Goal: Information Seeking & Learning: Learn about a topic

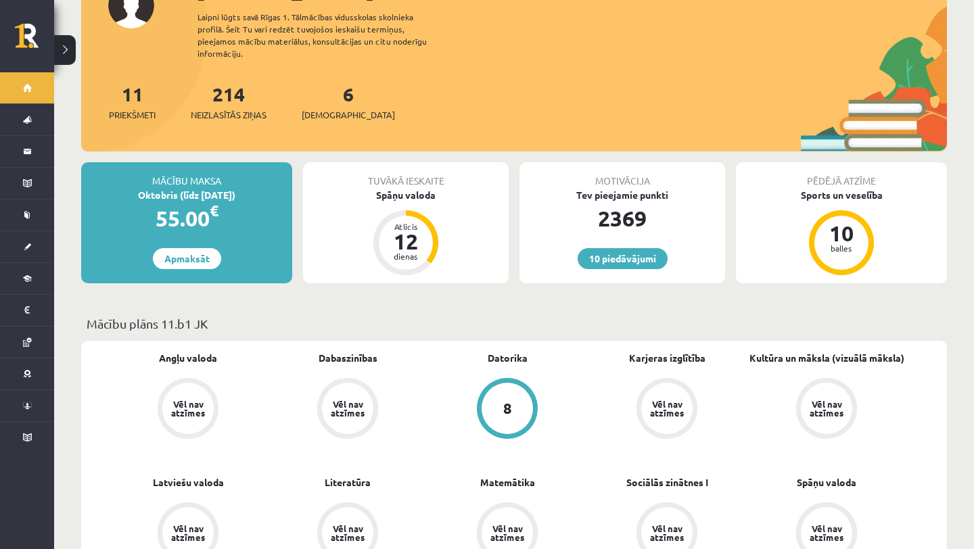
scroll to position [226, 0]
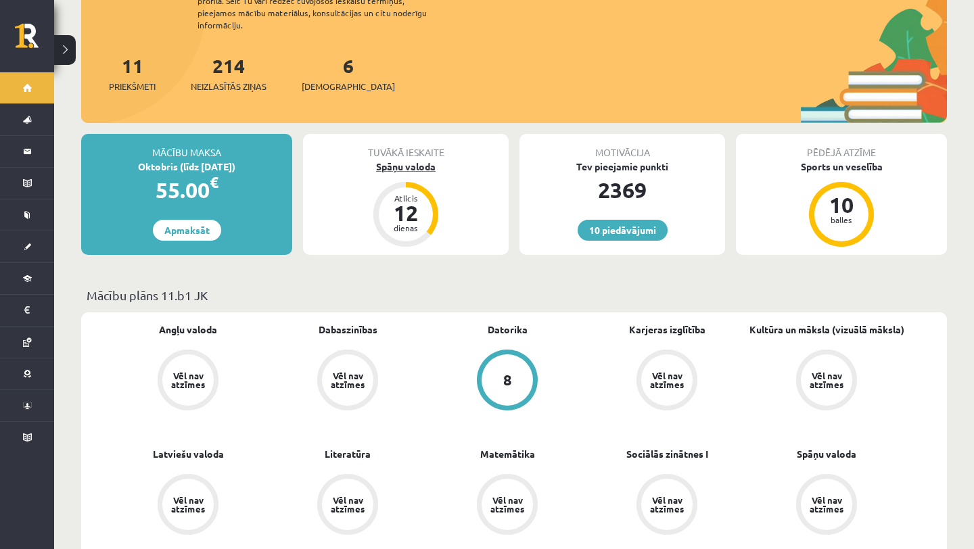
click at [410, 160] on div "Spāņu valoda" at bounding box center [406, 167] width 206 height 14
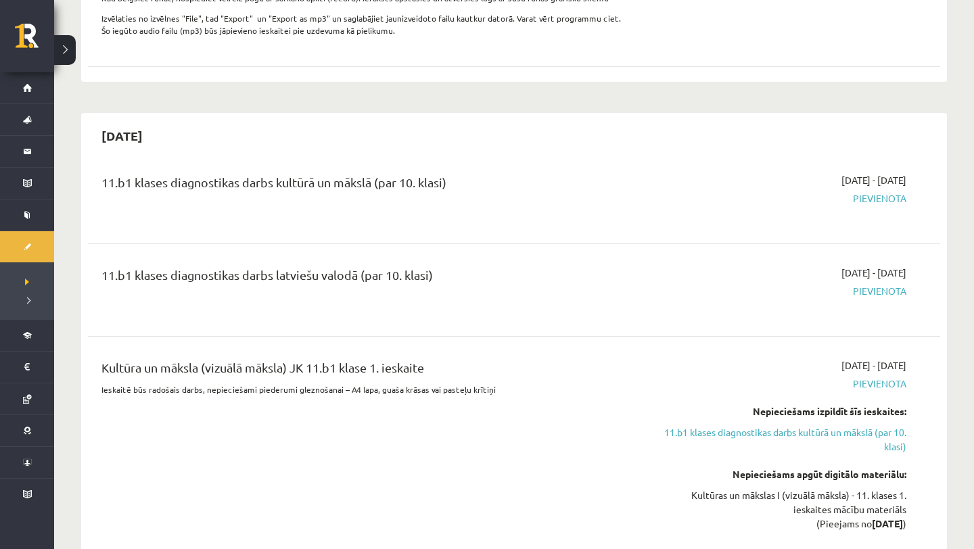
scroll to position [1377, 0]
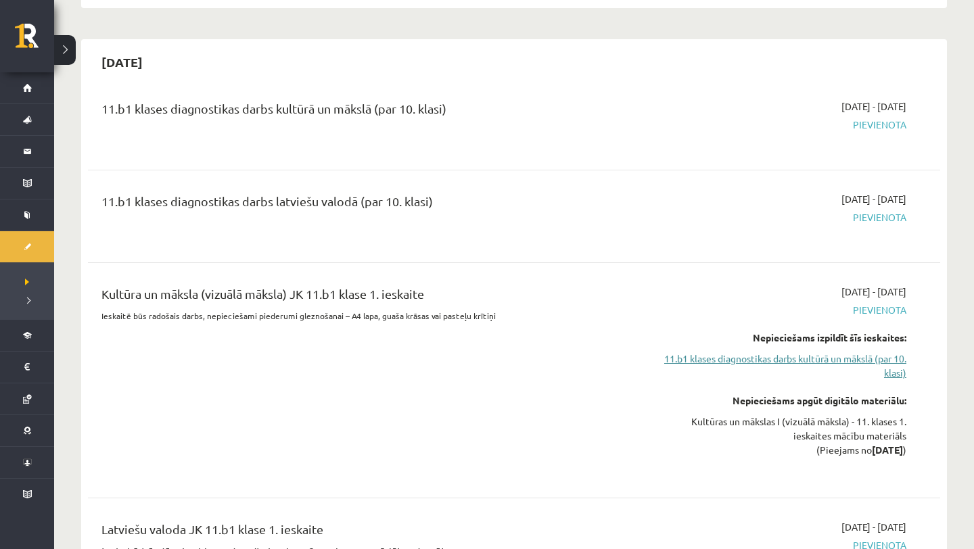
click at [674, 372] on link "11.b1 klases diagnostikas darbs kultūrā un mākslā (par 10. klasi)" at bounding box center [778, 366] width 255 height 28
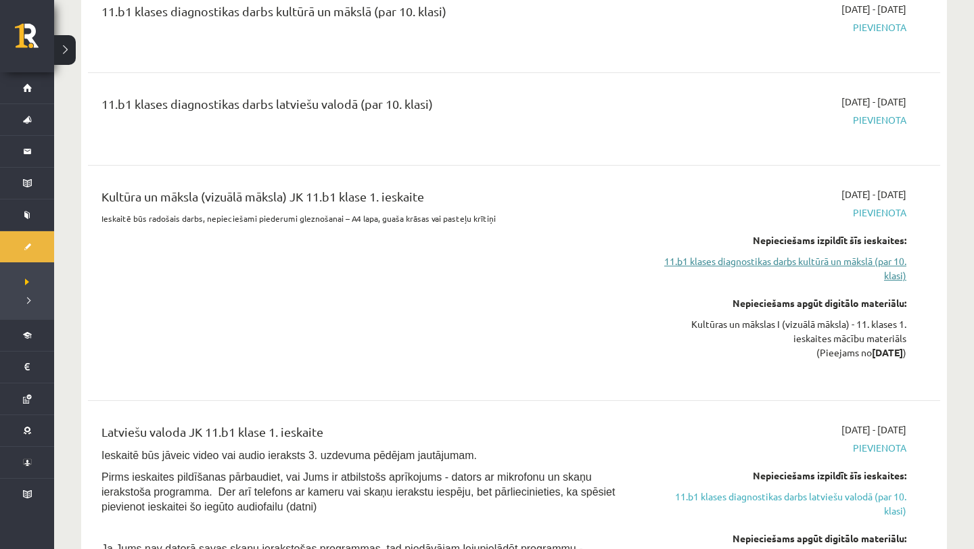
click at [680, 270] on link "11.b1 klases diagnostikas darbs kultūrā un mākslā (par 10. klasi)" at bounding box center [778, 268] width 255 height 28
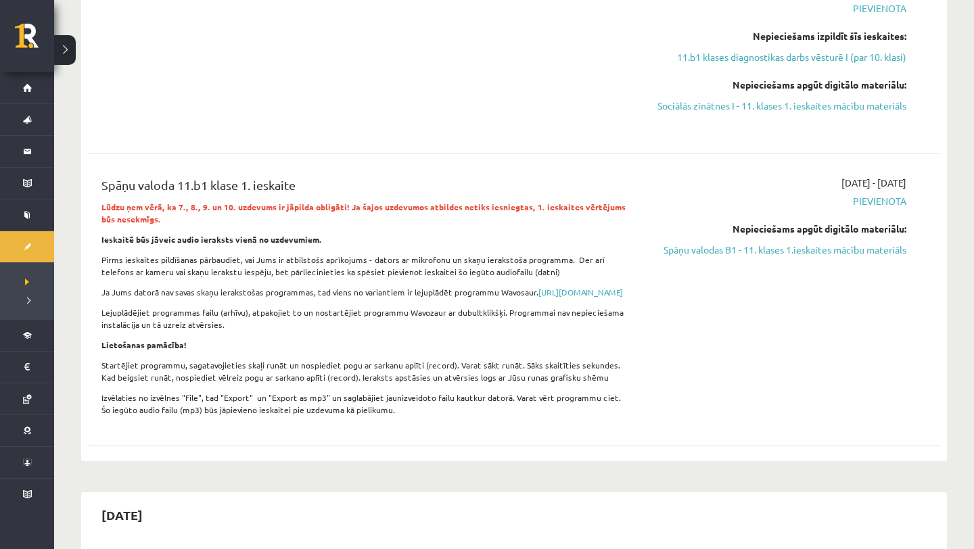
scroll to position [898, 0]
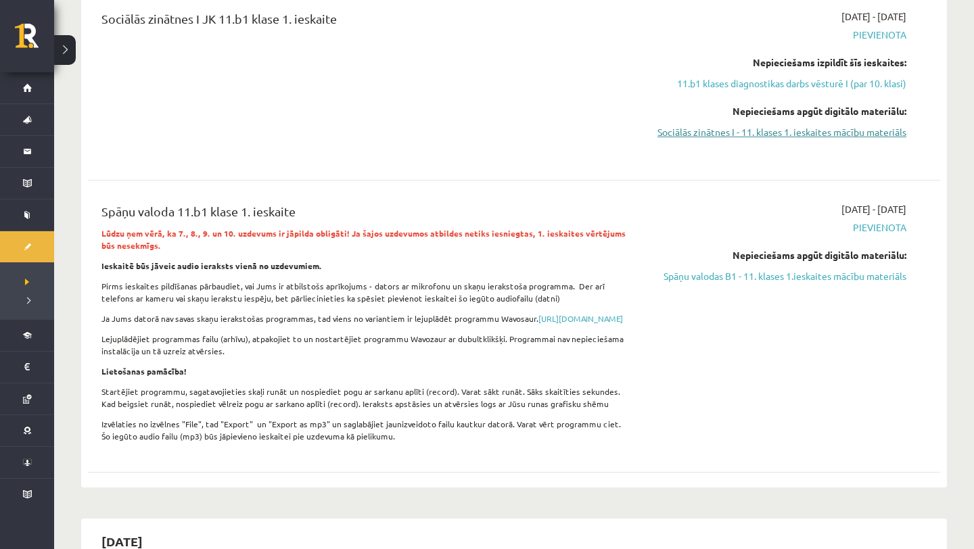
click at [694, 132] on link "Sociālās zinātnes I - 11. klases 1. ieskaites mācību materiāls" at bounding box center [778, 132] width 255 height 14
click at [593, 69] on div "Sociālās zinātnes I JK 11.b1 klase 1. ieskaite" at bounding box center [366, 83] width 550 height 149
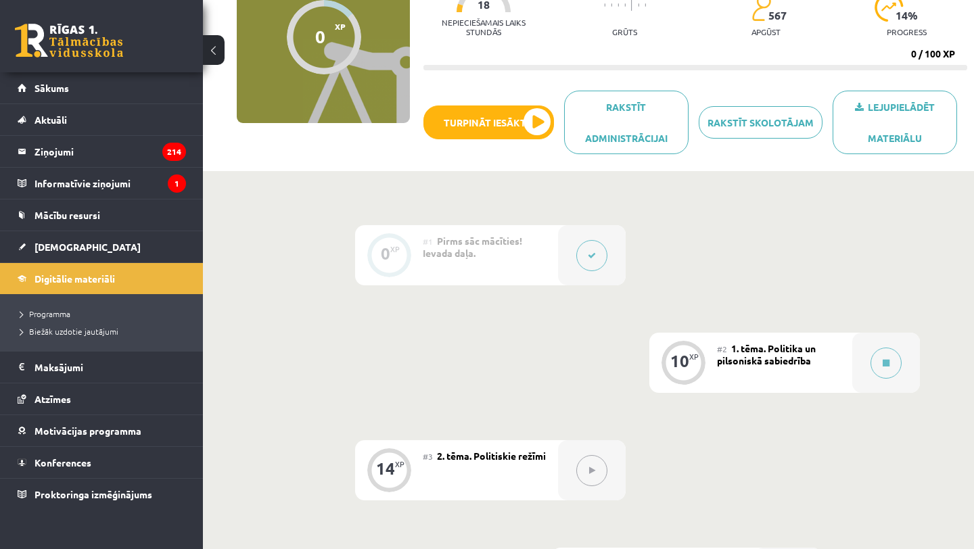
scroll to position [170, 0]
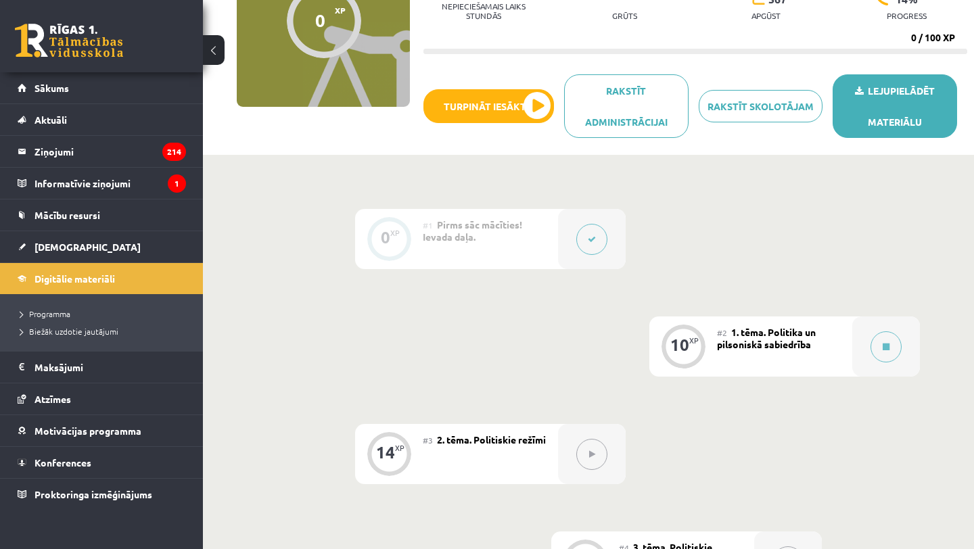
click at [872, 110] on link "Lejupielādēt materiālu" at bounding box center [894, 106] width 124 height 64
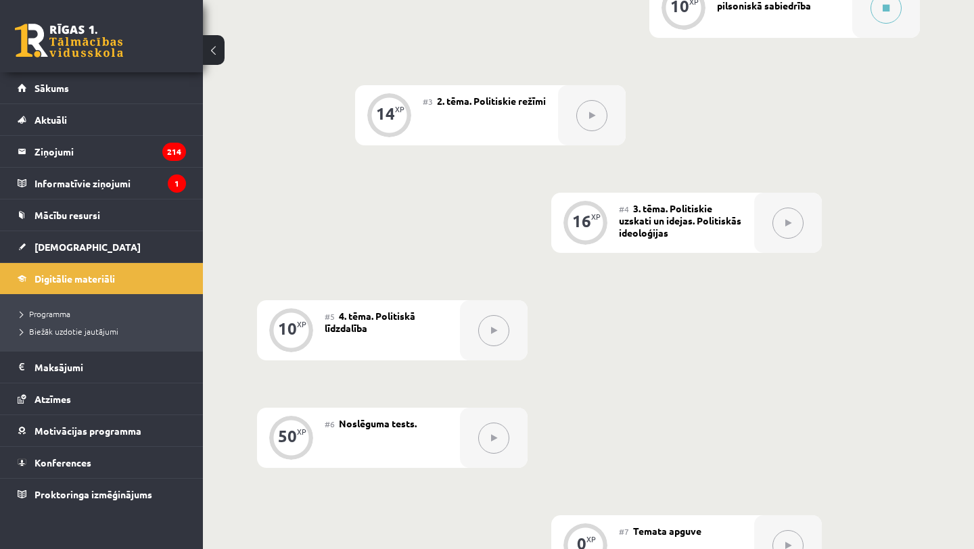
scroll to position [510, 0]
click at [569, 118] on div at bounding box center [592, 114] width 68 height 60
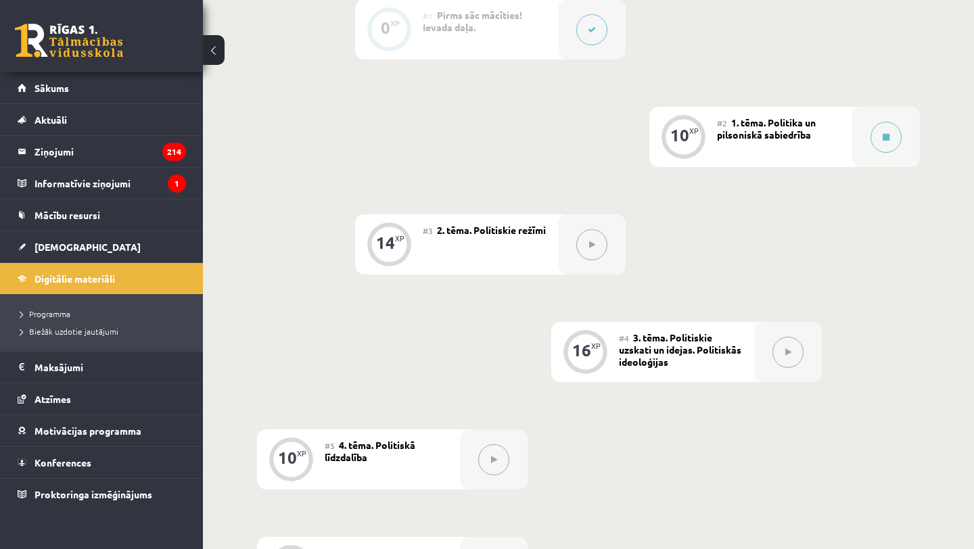
scroll to position [362, 0]
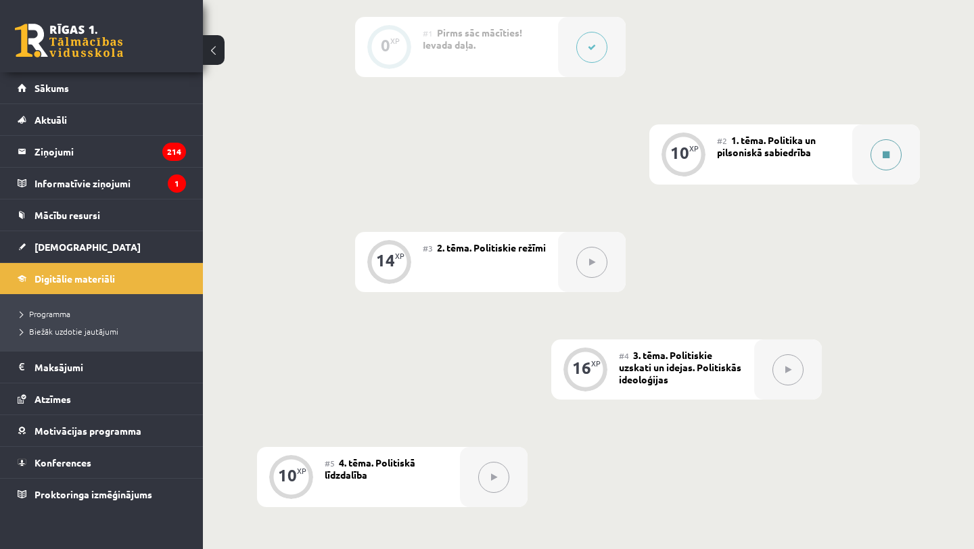
click at [874, 146] on button at bounding box center [885, 154] width 31 height 31
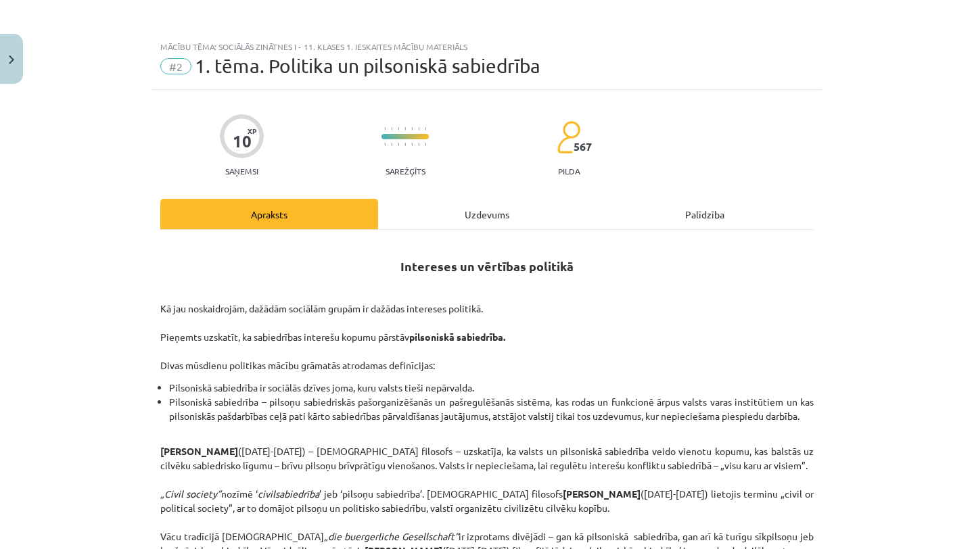
scroll to position [521, 0]
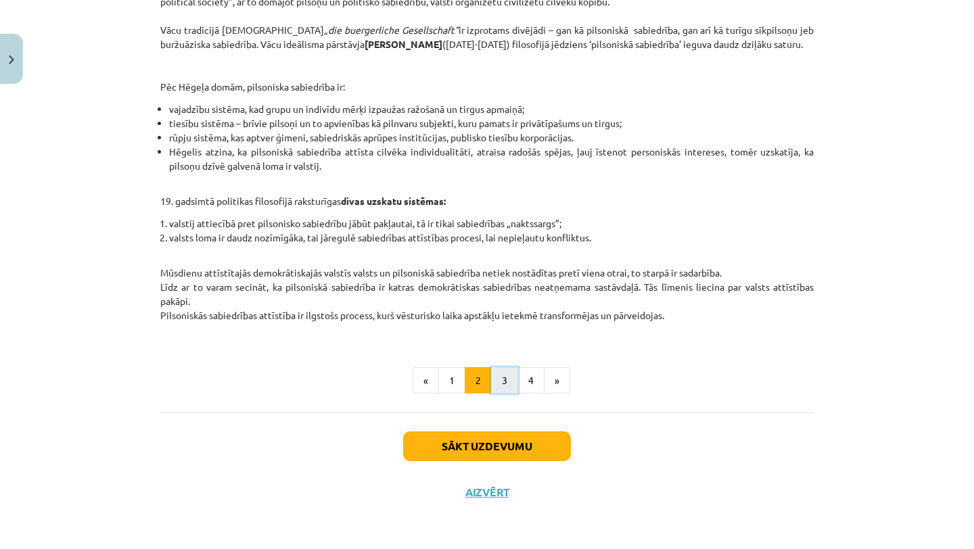
click at [502, 386] on button "3" at bounding box center [504, 380] width 27 height 27
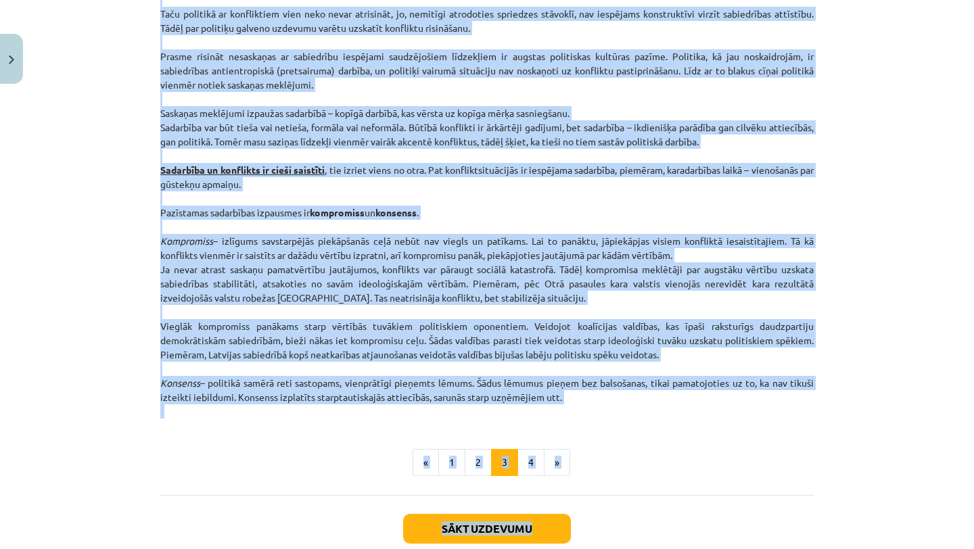
scroll to position [1665, 0]
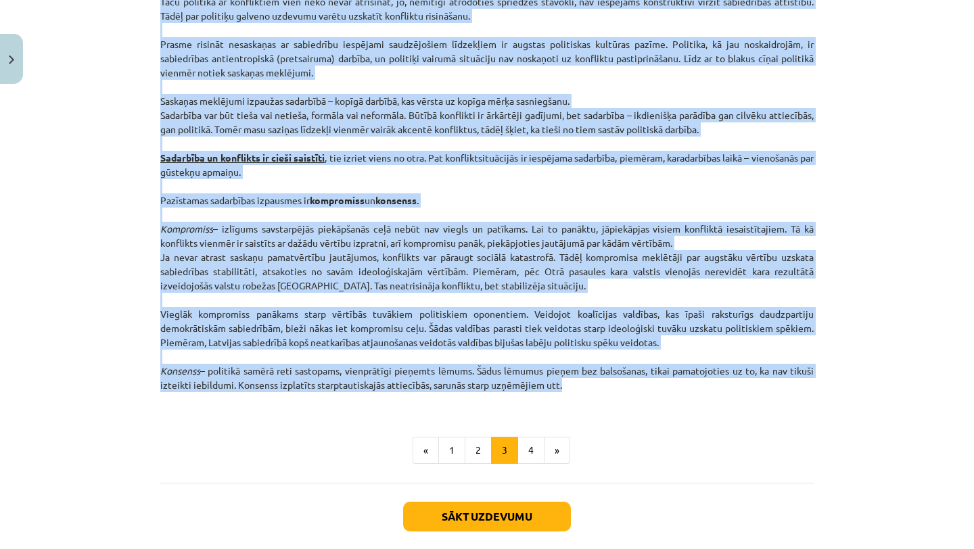
drag, startPoint x: 158, startPoint y: 73, endPoint x: 581, endPoint y: 385, distance: 526.6
copy div "Lore ips dol: sitamet – conse ad elitsed doeiusm temporinc utla etdoloremagna, …"
